Goal: Information Seeking & Learning: Learn about a topic

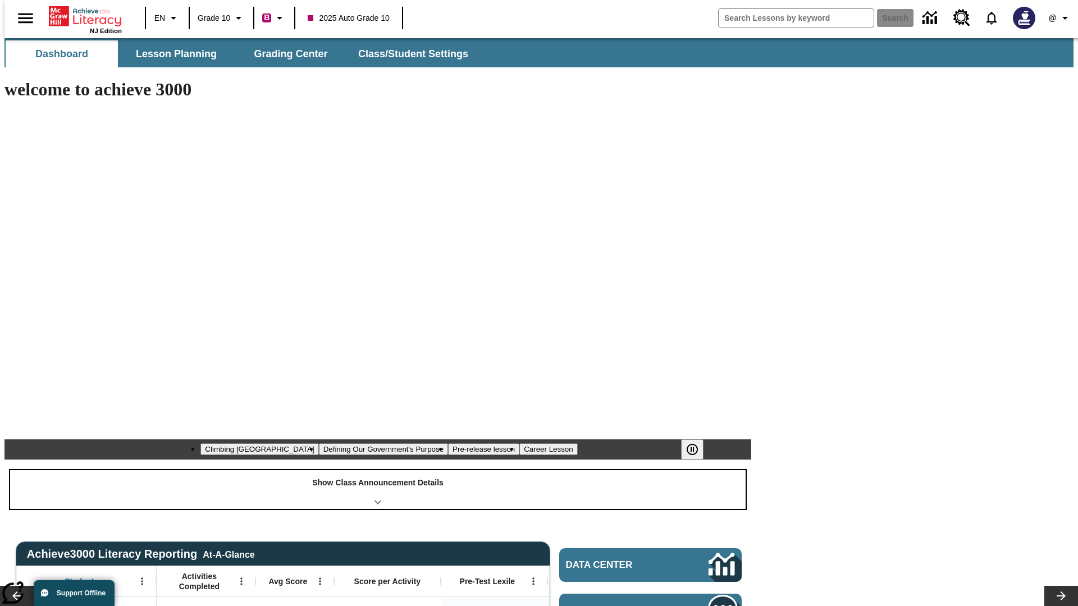
click at [378, 470] on div "Show Class Announcement Details" at bounding box center [377, 489] width 735 height 39
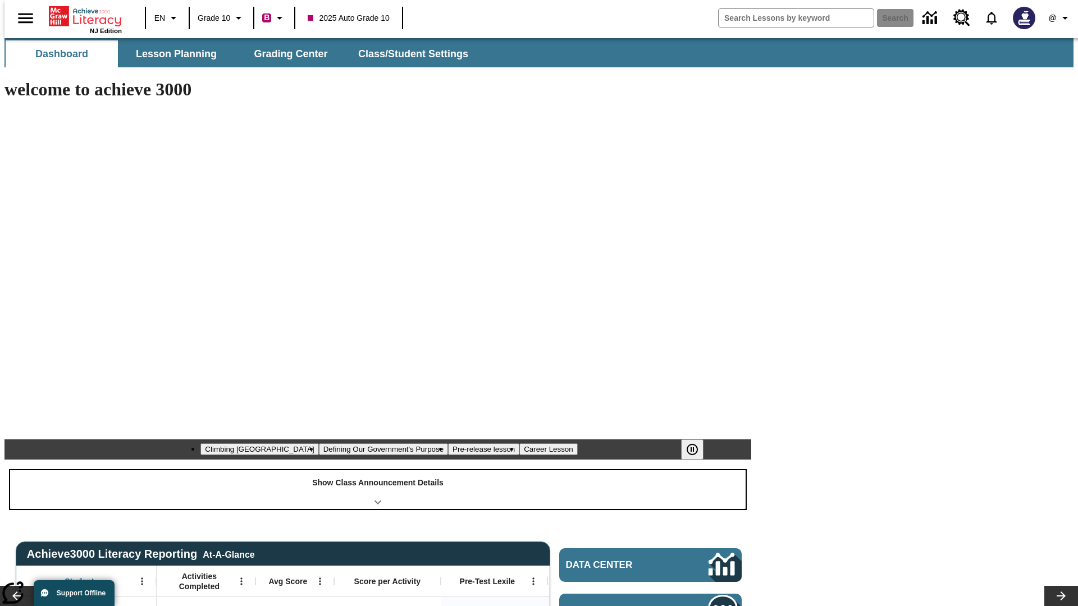
click at [378, 470] on div "Show Class Announcement Details" at bounding box center [377, 489] width 735 height 39
